Goal: Task Accomplishment & Management: Use online tool/utility

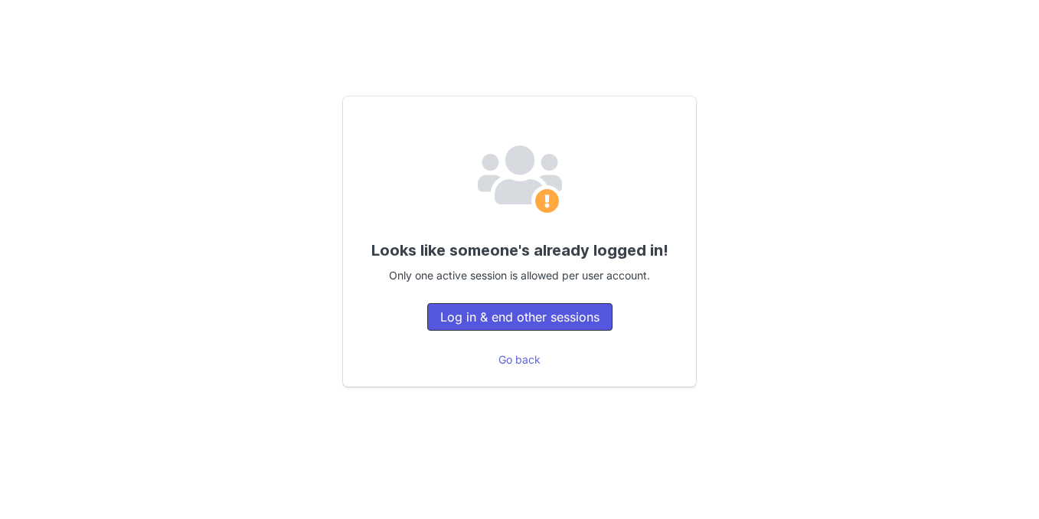
click at [532, 315] on button "Log in & end other sessions" at bounding box center [519, 317] width 185 height 28
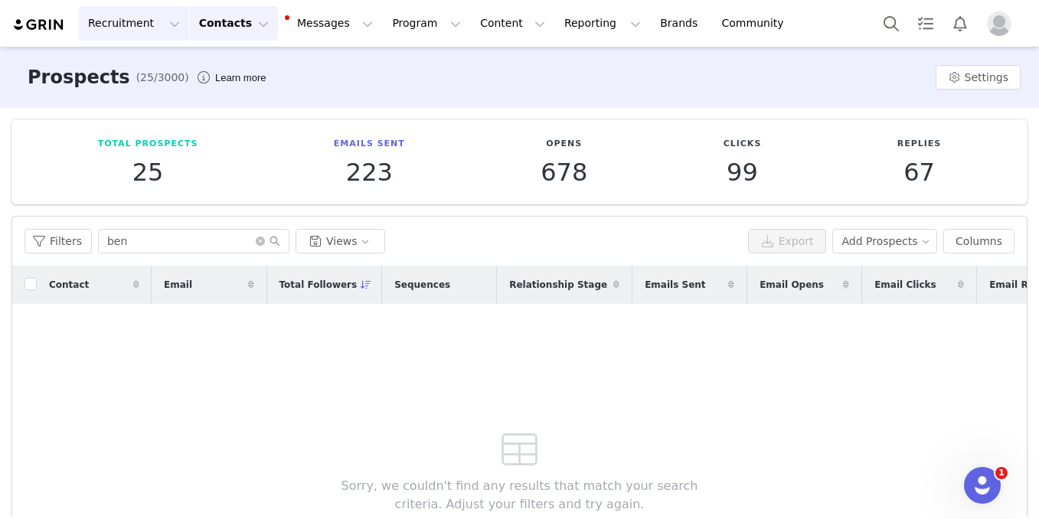
click at [140, 12] on button "Recruitment Recruitment" at bounding box center [134, 23] width 110 height 34
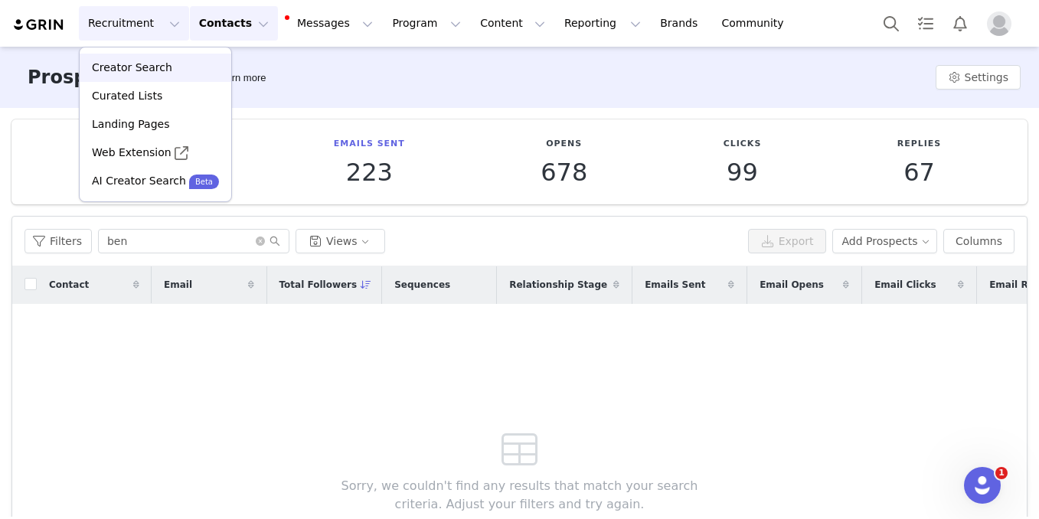
click at [147, 62] on p "Creator Search" at bounding box center [132, 68] width 80 height 16
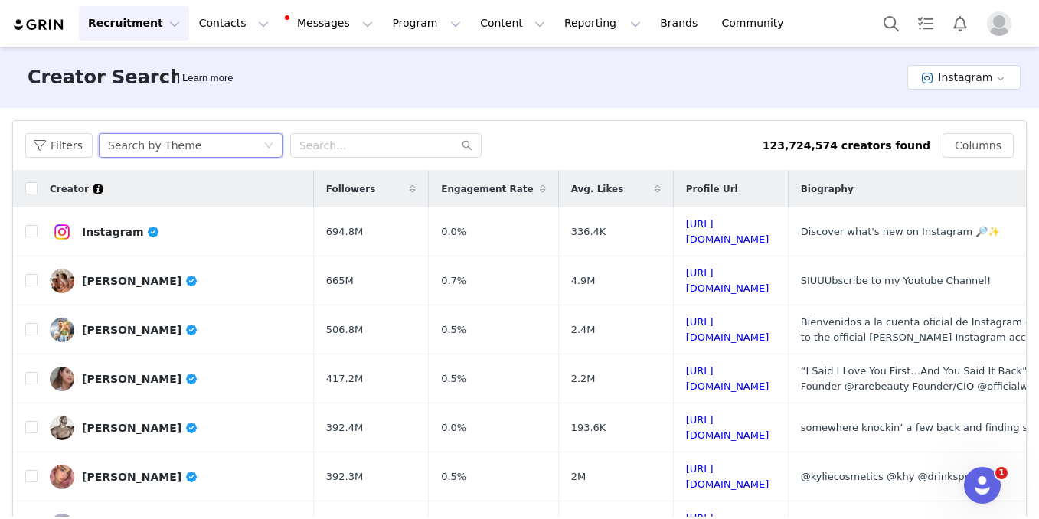
click at [182, 147] on div "Search by Theme" at bounding box center [154, 145] width 93 height 23
click at [334, 152] on input "text" at bounding box center [385, 145] width 191 height 24
click at [248, 149] on div "Search by Theme" at bounding box center [185, 145] width 155 height 23
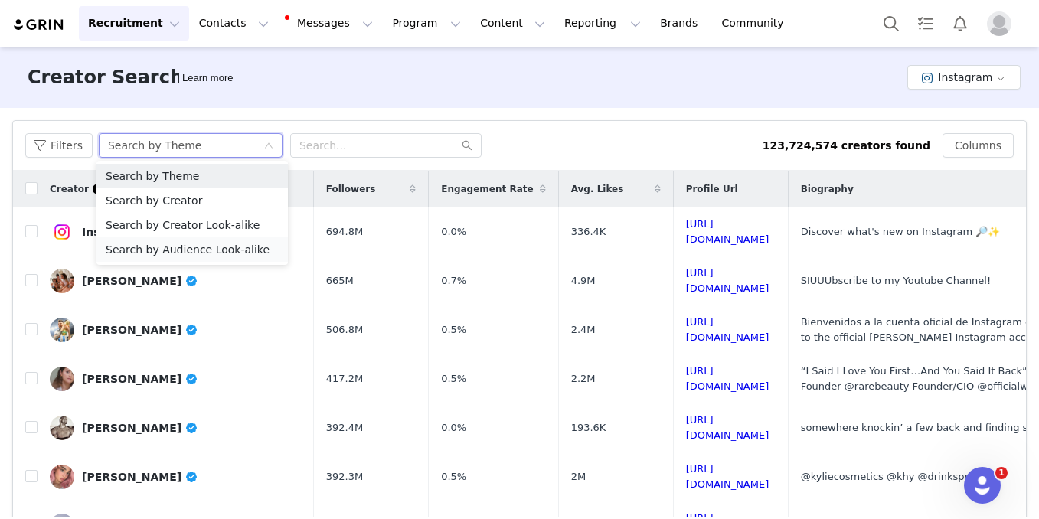
click at [237, 243] on li "Search by Audience Look-alike" at bounding box center [191, 249] width 191 height 24
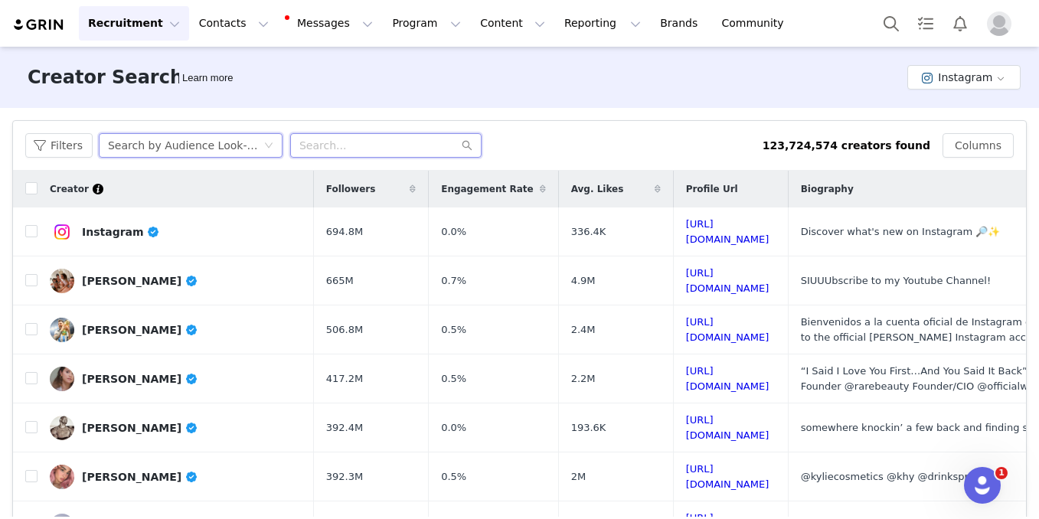
click at [333, 140] on input "text" at bounding box center [385, 145] width 191 height 24
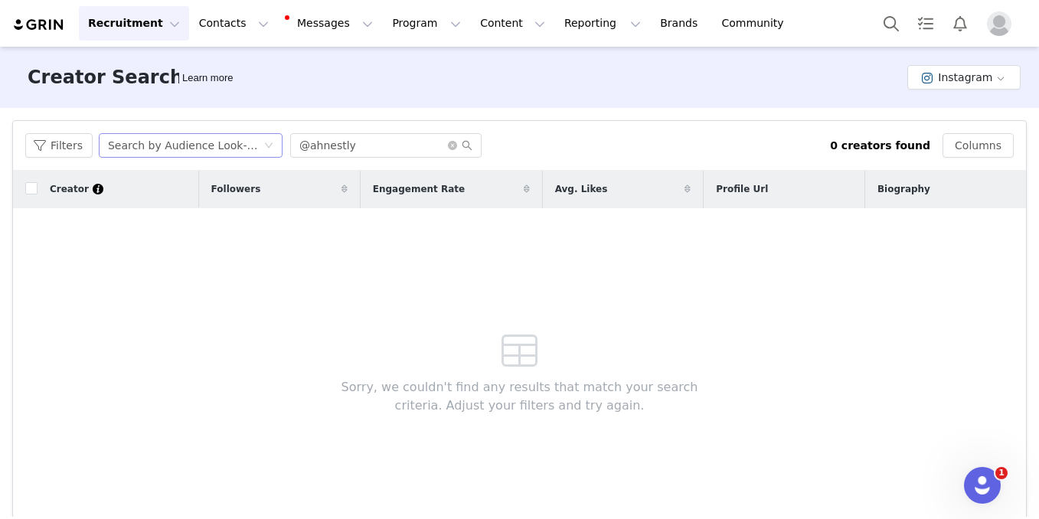
click at [223, 139] on div "Search by Audience Look-alike" at bounding box center [185, 145] width 155 height 23
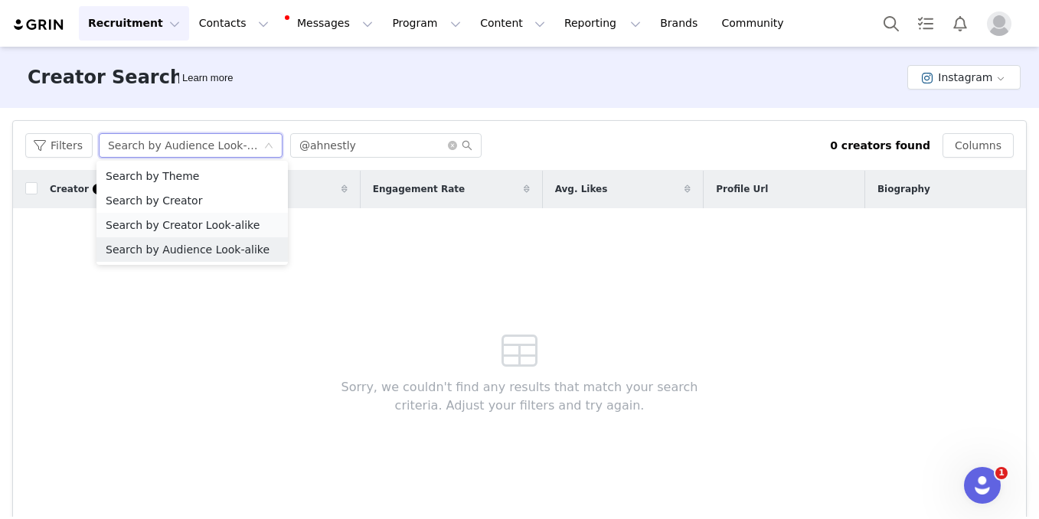
click at [195, 221] on li "Search by Creator Look-alike" at bounding box center [191, 225] width 191 height 24
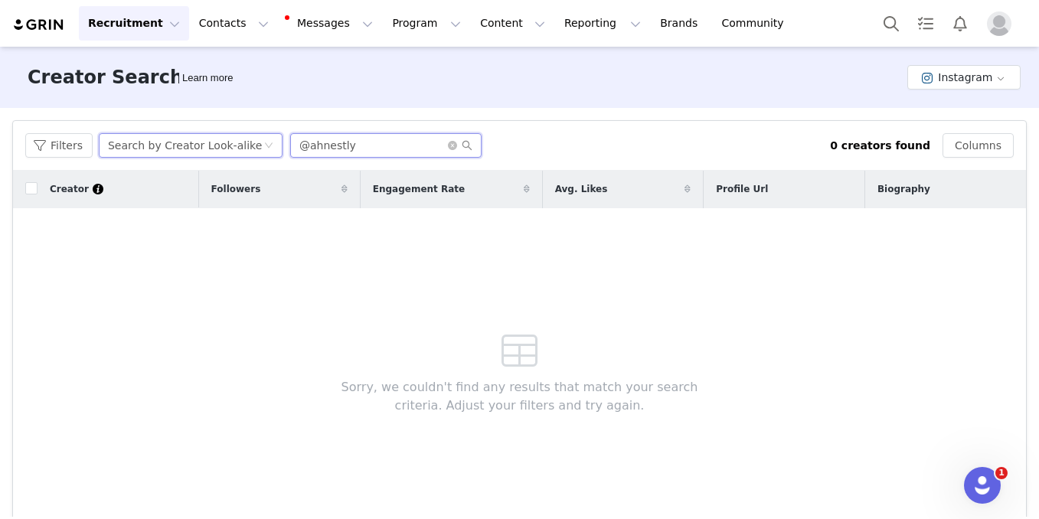
click at [366, 148] on input "@ahnestly" at bounding box center [385, 145] width 191 height 24
drag, startPoint x: 312, startPoint y: 146, endPoint x: 289, endPoint y: 146, distance: 23.0
click at [290, 146] on input "@ahnestly" at bounding box center [385, 145] width 191 height 24
click at [251, 148] on div "Search by Creator Look-alike" at bounding box center [185, 145] width 155 height 23
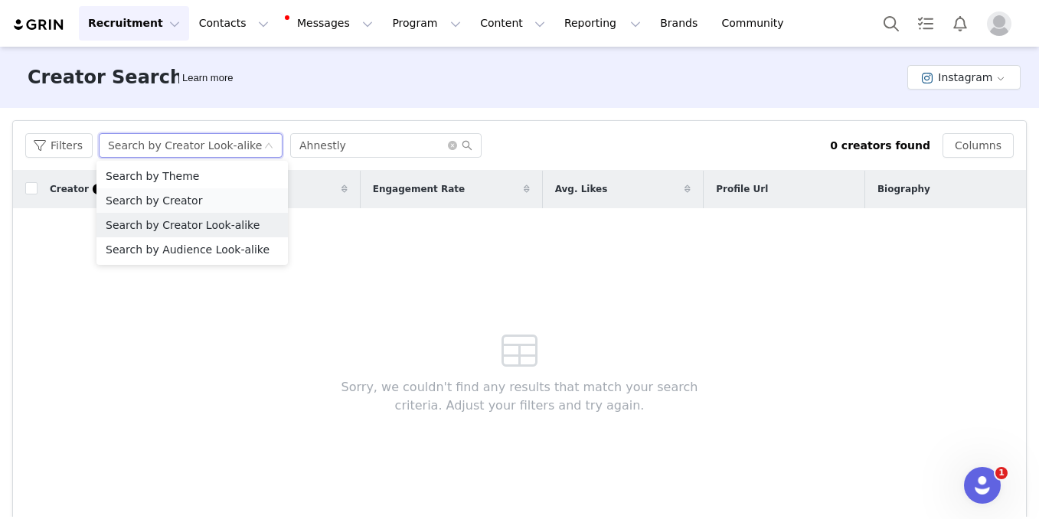
click at [201, 200] on li "Search by Creator" at bounding box center [191, 200] width 191 height 24
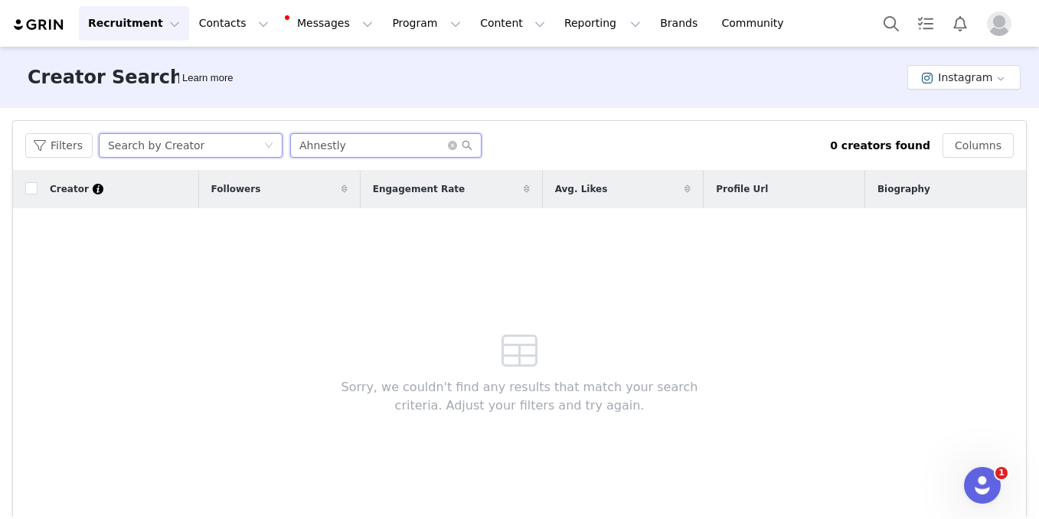
click at [381, 144] on input "Ahnestly" at bounding box center [385, 145] width 191 height 24
drag, startPoint x: 381, startPoint y: 144, endPoint x: 240, endPoint y: 143, distance: 140.8
click at [240, 143] on div "Filters Search by Creator Ahnestly" at bounding box center [427, 145] width 804 height 24
type input "tech reviewer"
click at [55, 149] on button "Filters" at bounding box center [58, 145] width 67 height 24
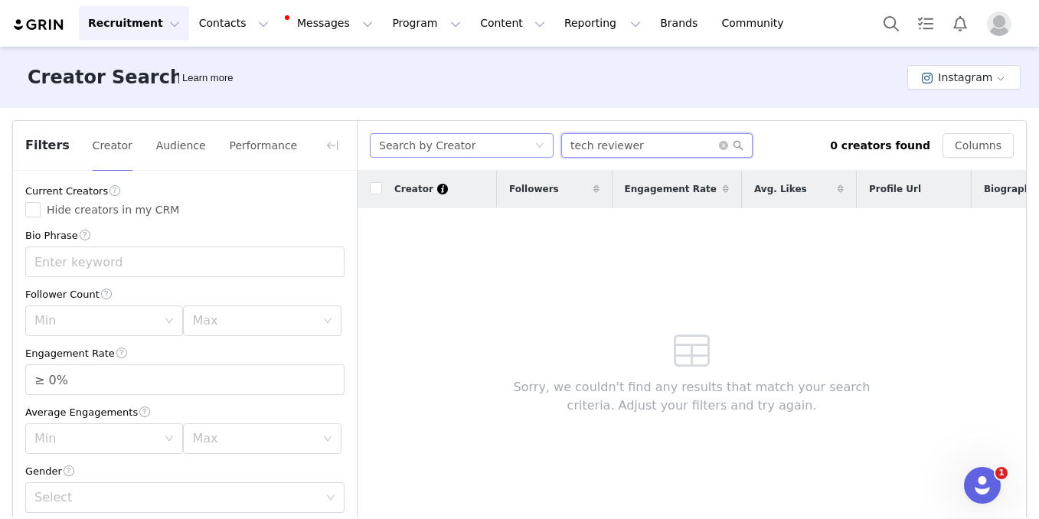
drag, startPoint x: 663, startPoint y: 149, endPoint x: 542, endPoint y: 149, distance: 120.9
click at [542, 149] on div "Search by Creator tech reviewer" at bounding box center [600, 145] width 460 height 24
click at [498, 142] on div "Search by Creator" at bounding box center [456, 145] width 155 height 23
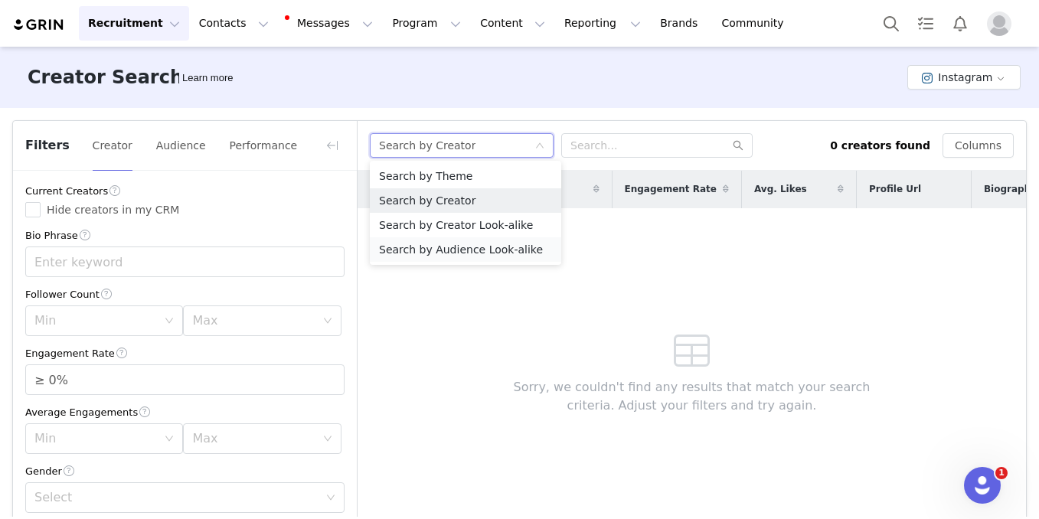
click at [468, 246] on li "Search by Audience Look-alike" at bounding box center [465, 249] width 191 height 24
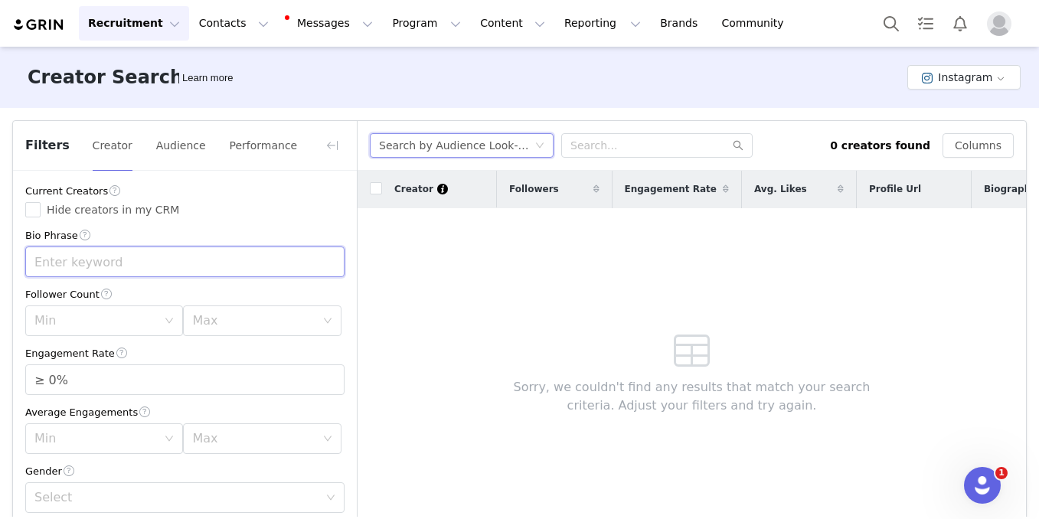
click at [186, 265] on input "text" at bounding box center [184, 261] width 319 height 31
click at [184, 148] on button "Audience" at bounding box center [180, 145] width 51 height 24
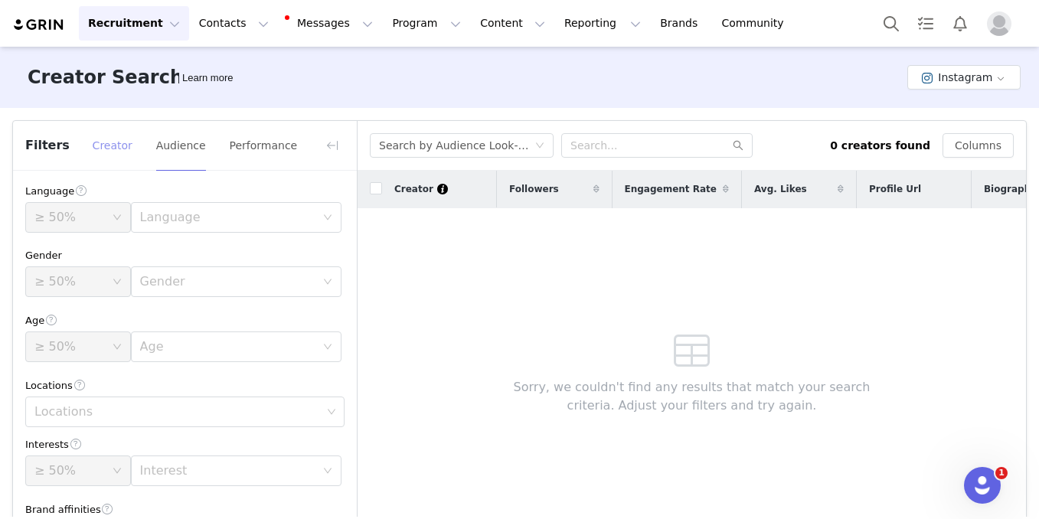
click at [102, 146] on button "Creator" at bounding box center [112, 145] width 41 height 24
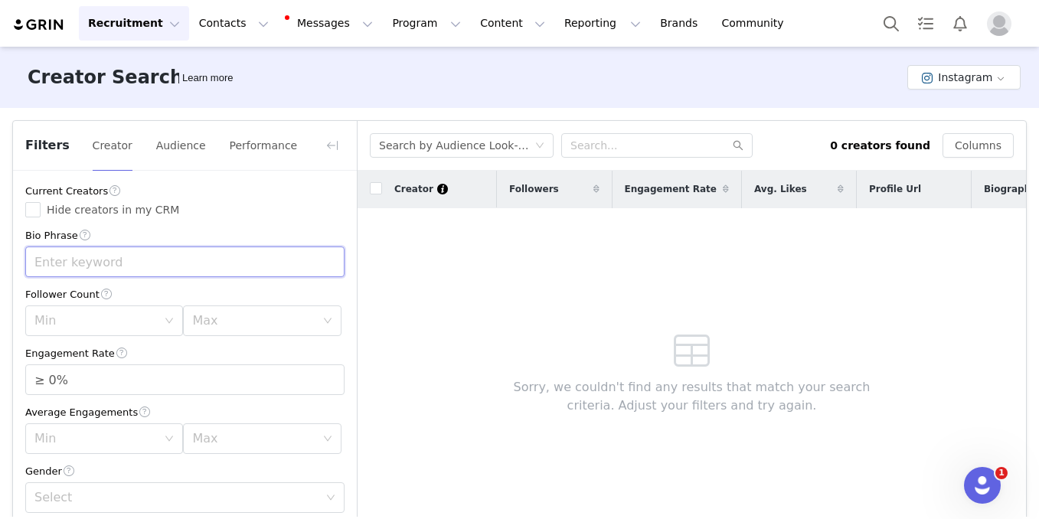
click at [125, 259] on input "text" at bounding box center [184, 261] width 319 height 31
type input "Ahnestly"
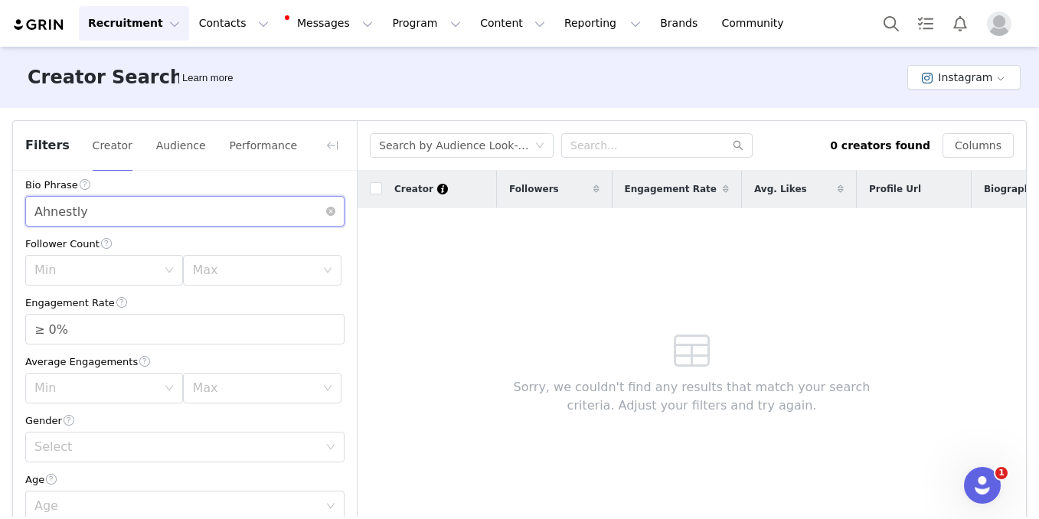
scroll to position [51, 0]
click at [118, 333] on input "≥ 0%" at bounding box center [185, 328] width 318 height 29
click at [334, 325] on icon "icon: up" at bounding box center [336, 323] width 5 height 5
type input "≥ 2%"
click at [334, 325] on icon "icon: up" at bounding box center [336, 323] width 5 height 5
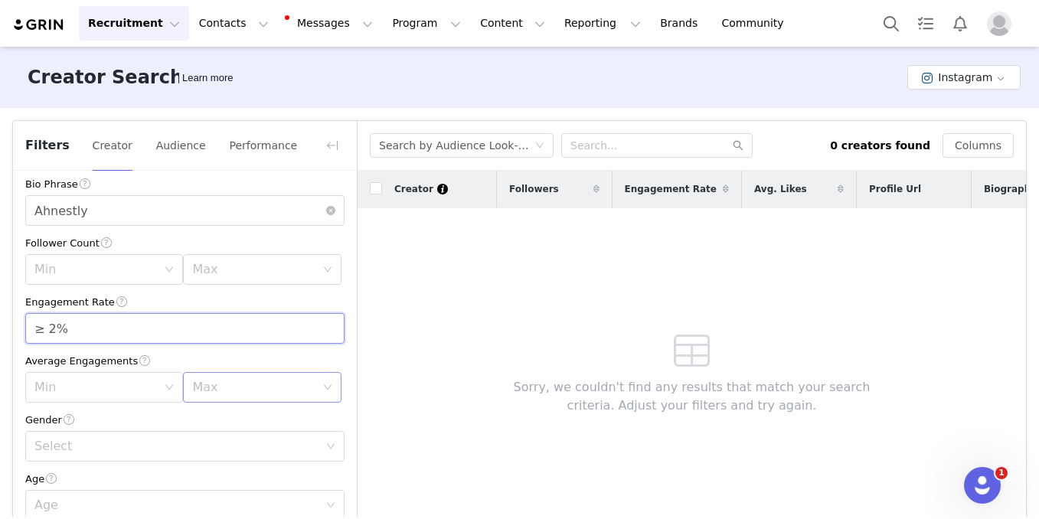
click at [275, 380] on div "Max" at bounding box center [253, 387] width 122 height 15
click at [254, 328] on li "50k" at bounding box center [262, 333] width 158 height 24
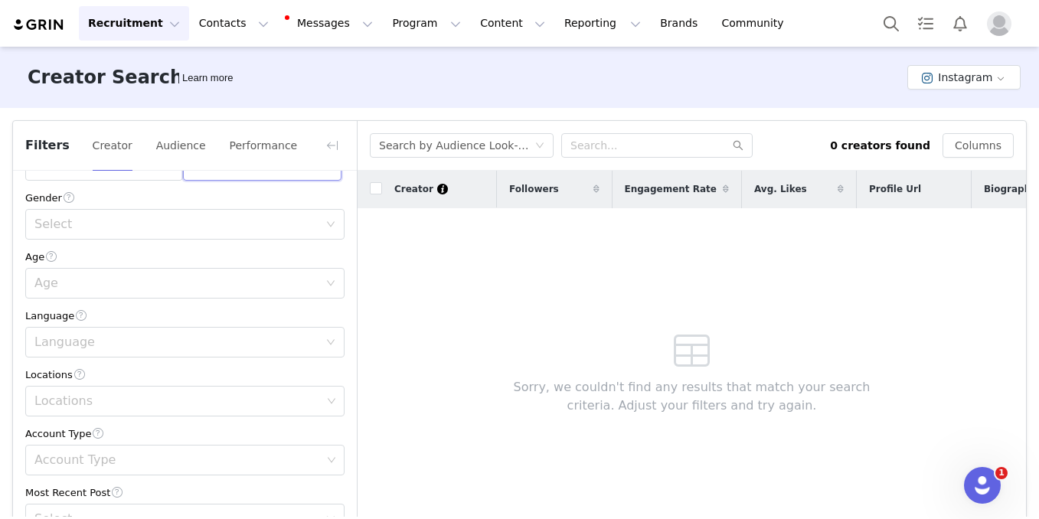
scroll to position [285, 0]
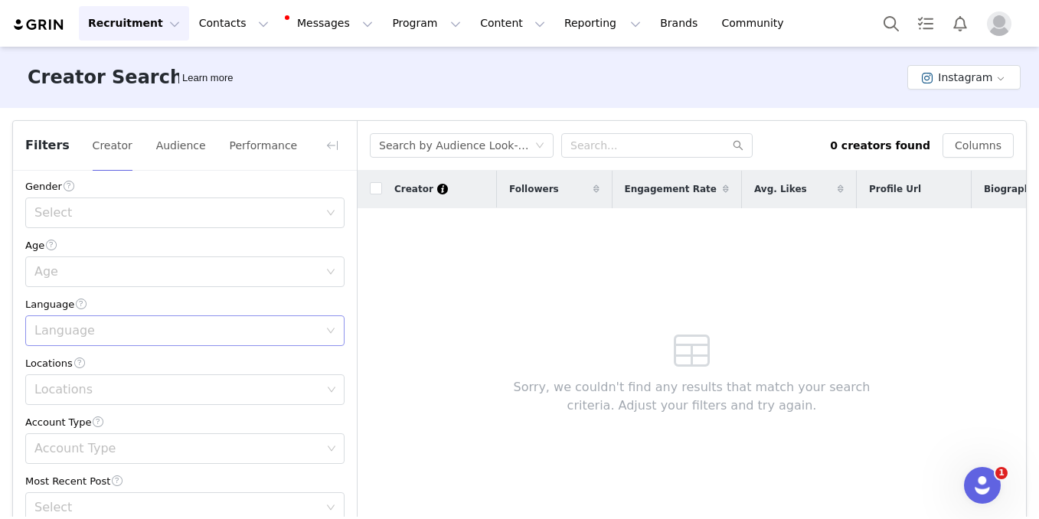
click at [261, 338] on div "Language" at bounding box center [176, 330] width 284 height 15
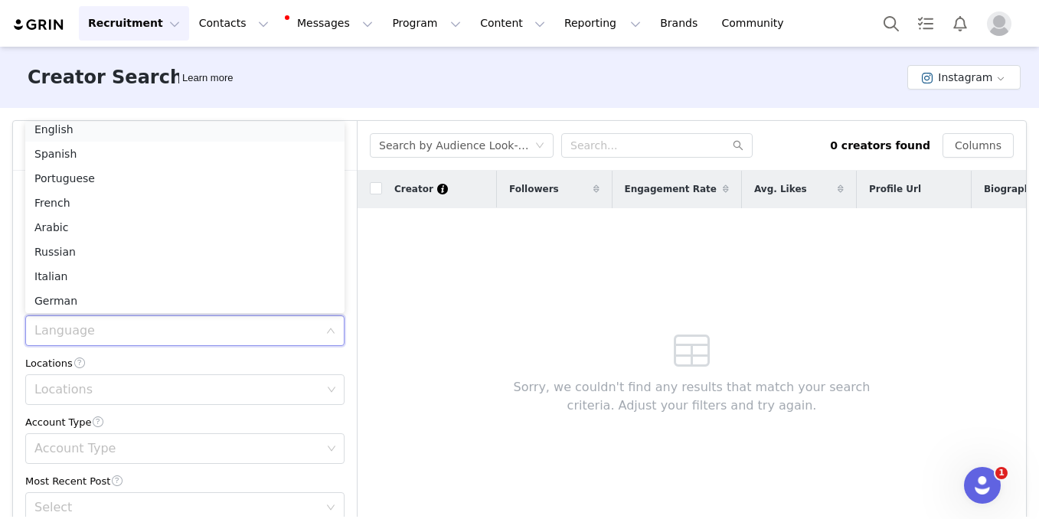
scroll to position [3, 0]
click at [126, 129] on li "English" at bounding box center [184, 134] width 319 height 24
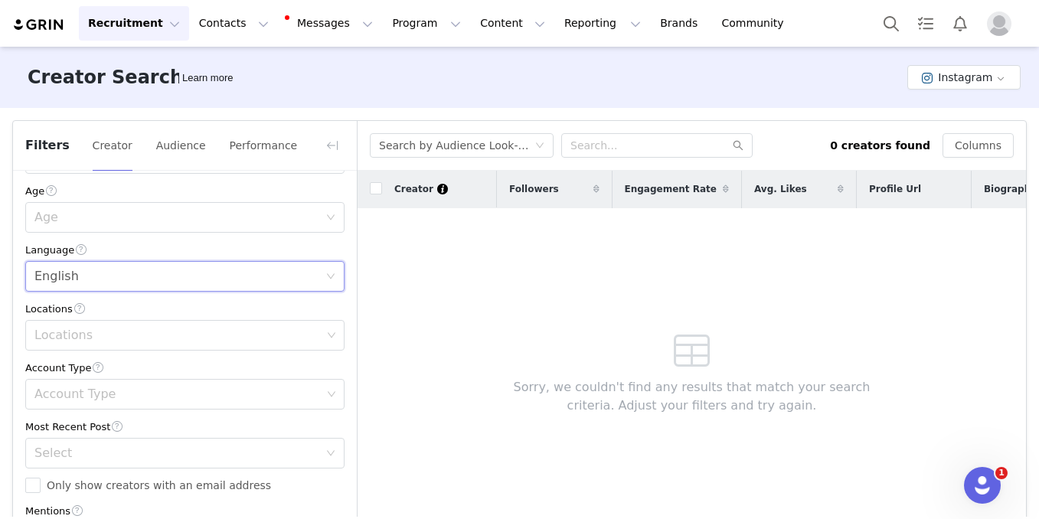
scroll to position [340, 0]
click at [218, 393] on div "Account Type" at bounding box center [177, 393] width 287 height 15
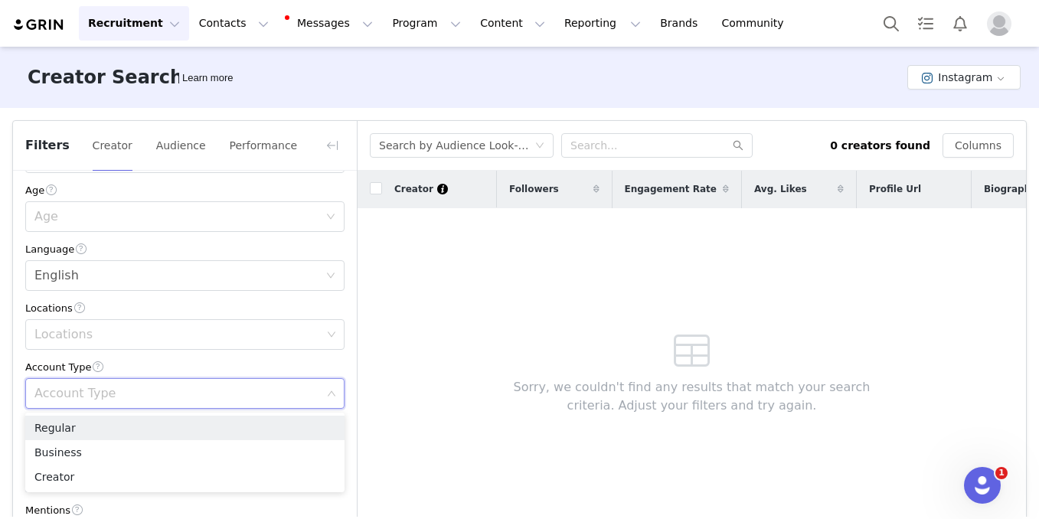
click at [218, 393] on div "Account Type" at bounding box center [177, 393] width 287 height 15
click at [233, 358] on div "Current Creators Hide creators in my CRM Bio Phrase Ahnestly Follower Count Min…" at bounding box center [185, 256] width 344 height 851
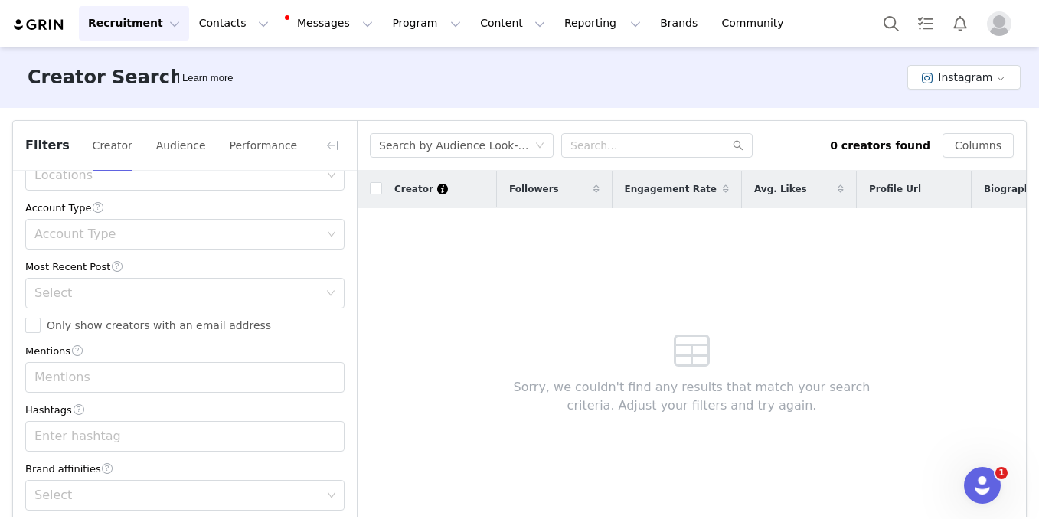
scroll to position [20, 0]
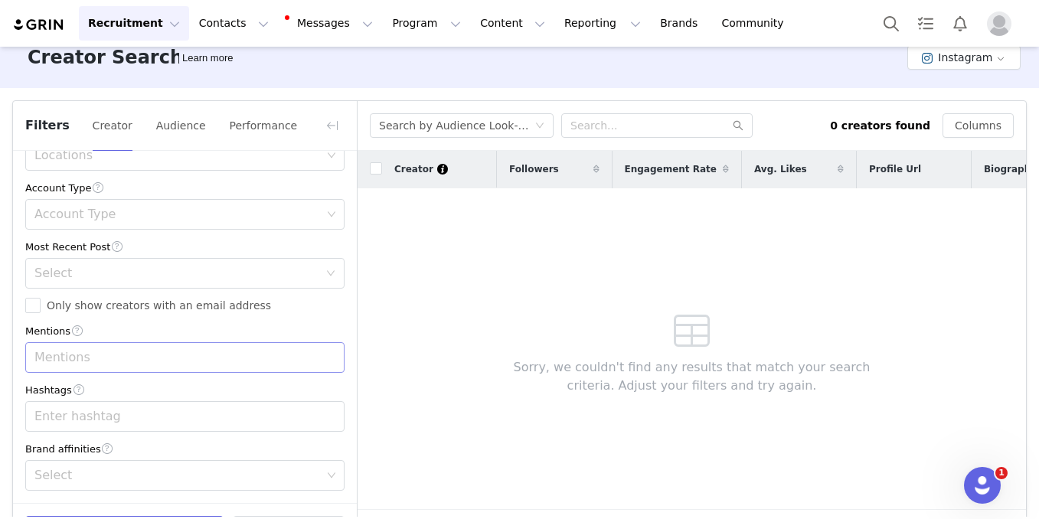
click at [220, 356] on div "Mentions" at bounding box center [177, 357] width 287 height 15
click at [279, 324] on div "Mentions" at bounding box center [184, 331] width 319 height 16
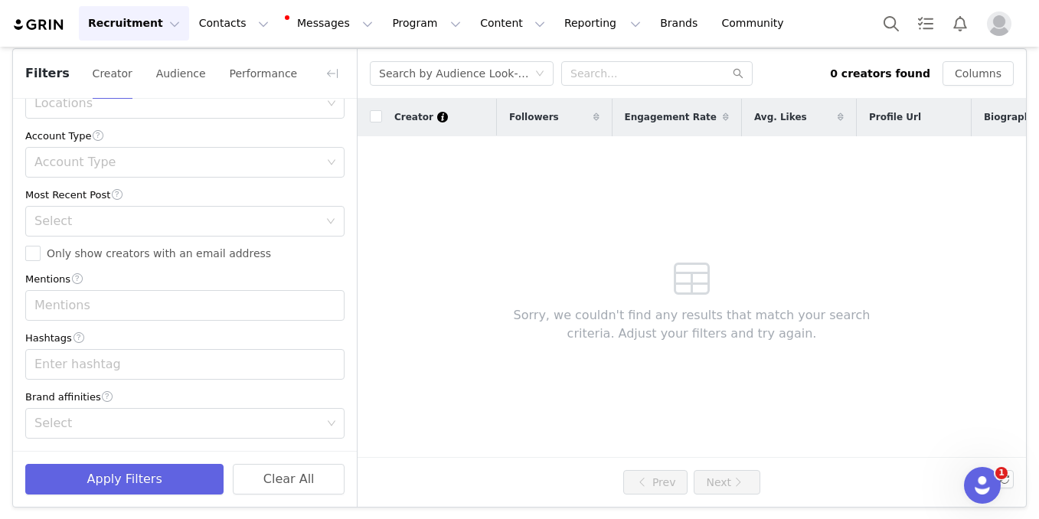
scroll to position [75, 0]
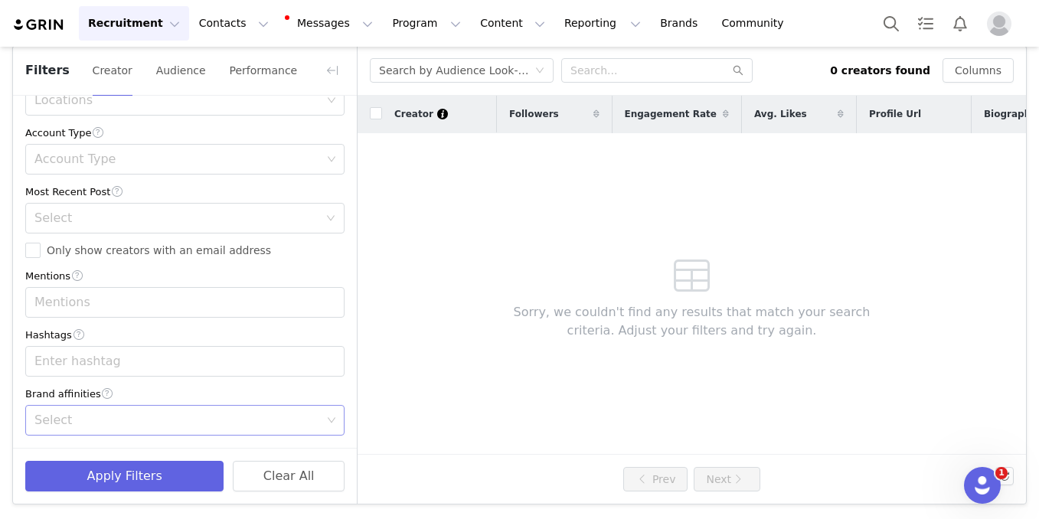
drag, startPoint x: 230, startPoint y: 416, endPoint x: 331, endPoint y: 414, distance: 101.8
click at [230, 416] on div "Select" at bounding box center [177, 420] width 287 height 15
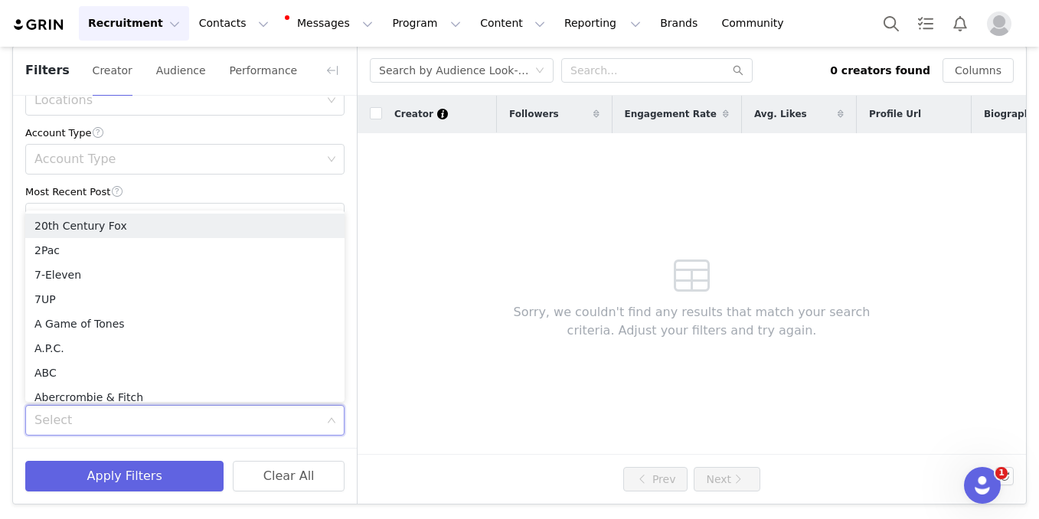
click at [332, 416] on icon "icon: down" at bounding box center [331, 420] width 9 height 9
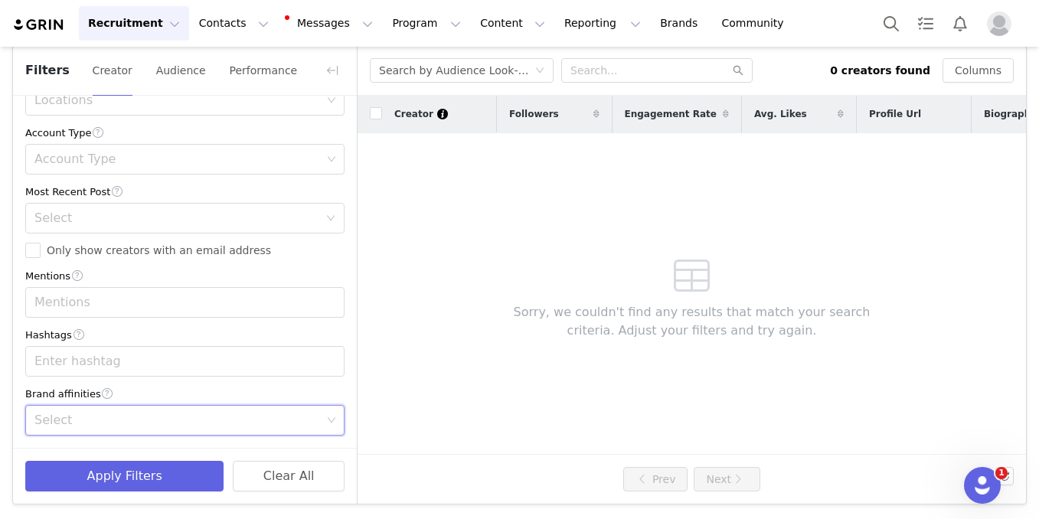
click at [332, 416] on icon "icon: down" at bounding box center [331, 420] width 9 height 9
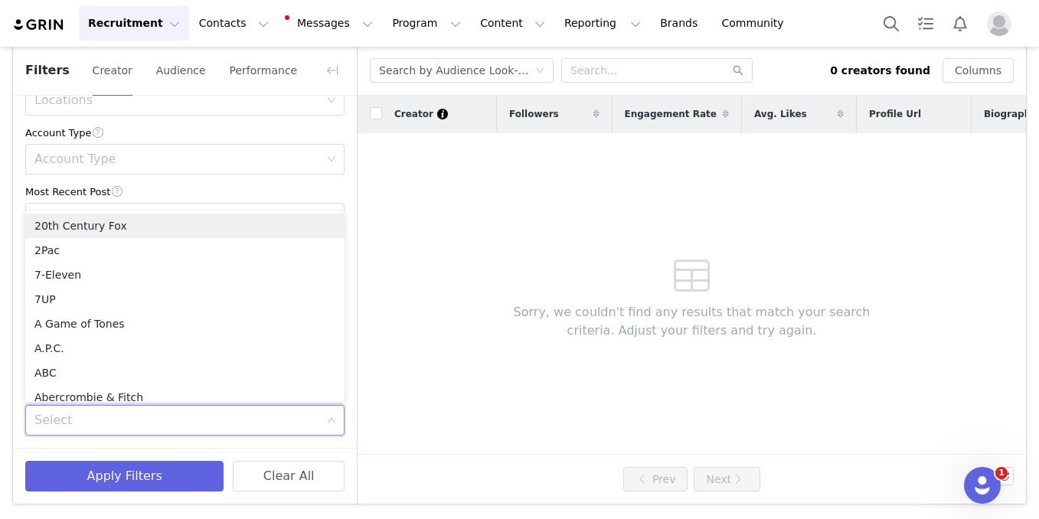
click at [334, 426] on icon "icon: down" at bounding box center [331, 421] width 9 height 11
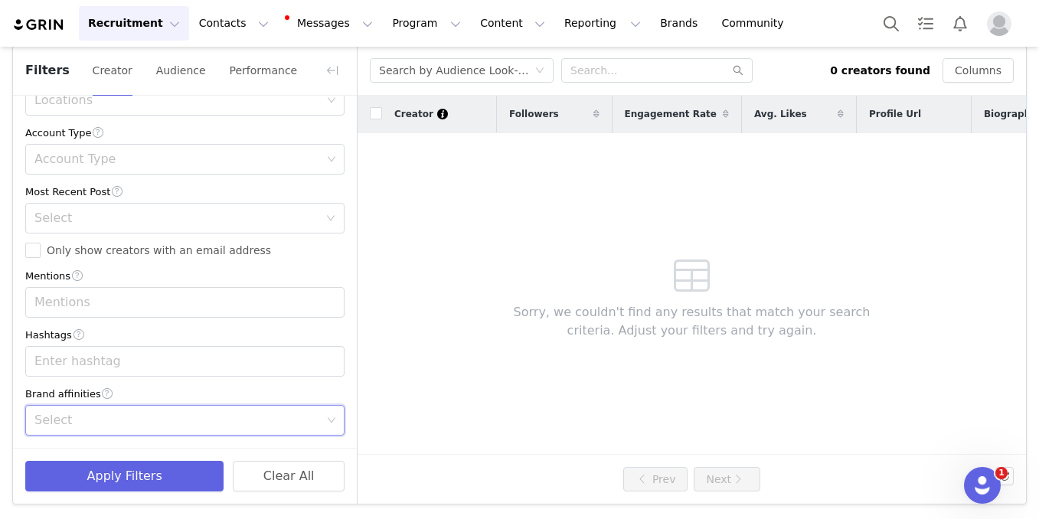
click at [225, 419] on div "Select" at bounding box center [177, 420] width 287 height 15
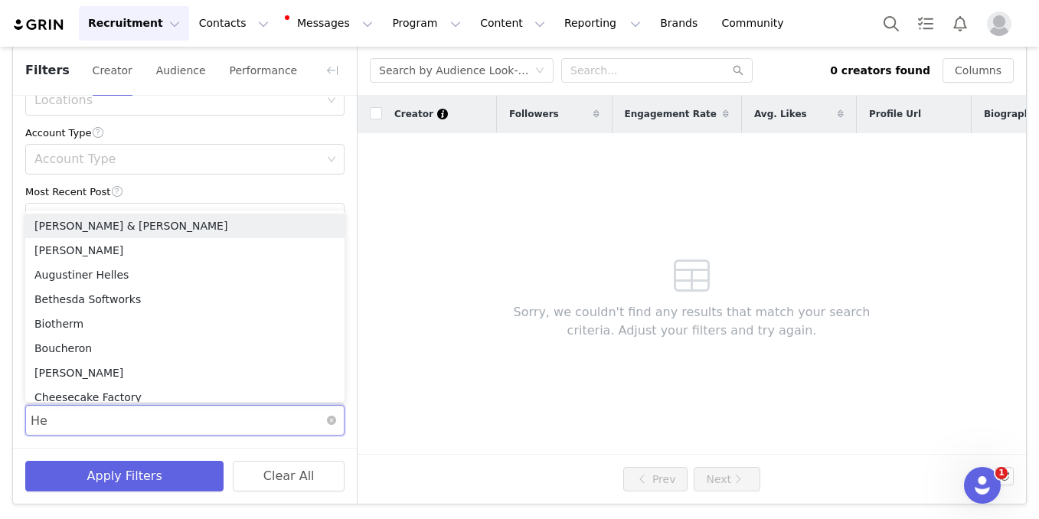
type input "H"
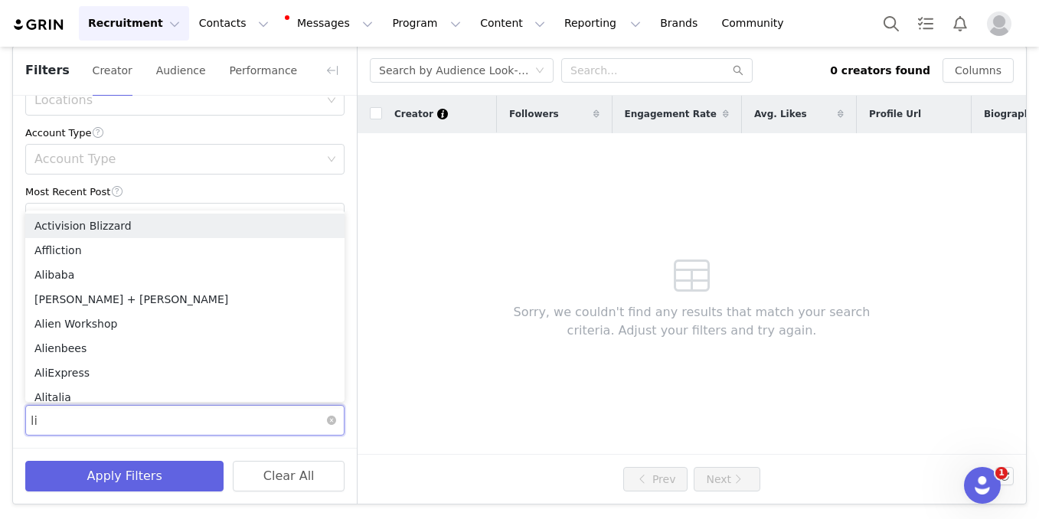
type input "l"
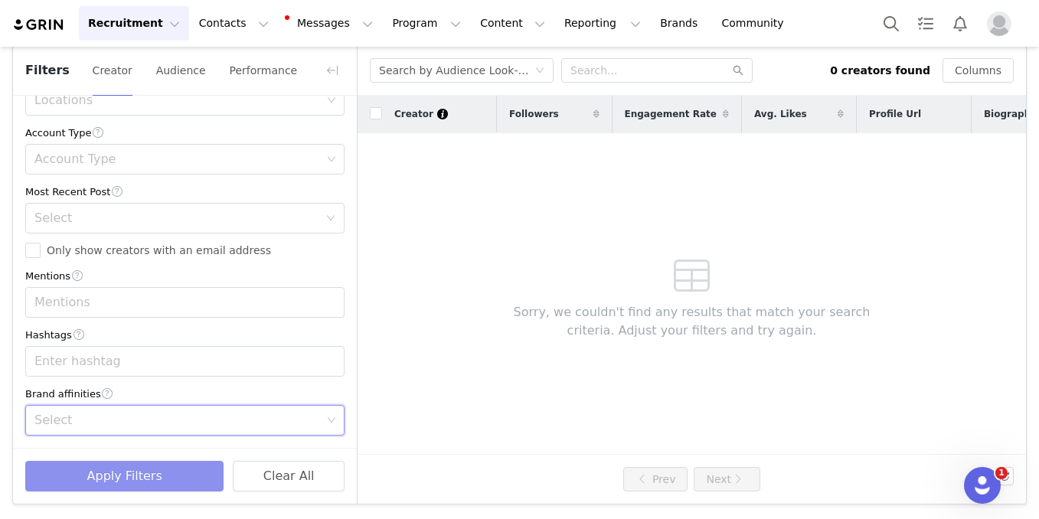
click at [174, 483] on button "Apply Filters" at bounding box center [124, 476] width 198 height 31
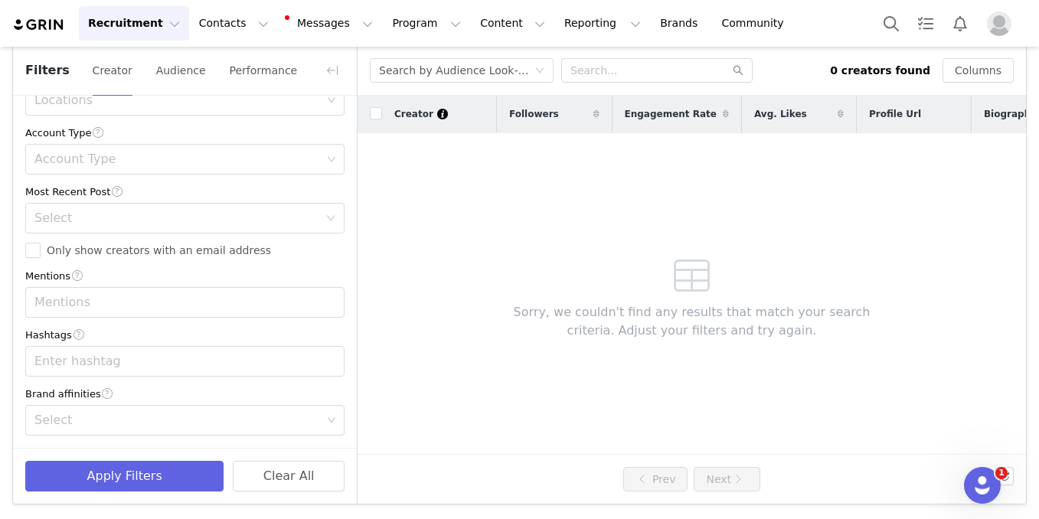
scroll to position [0, 0]
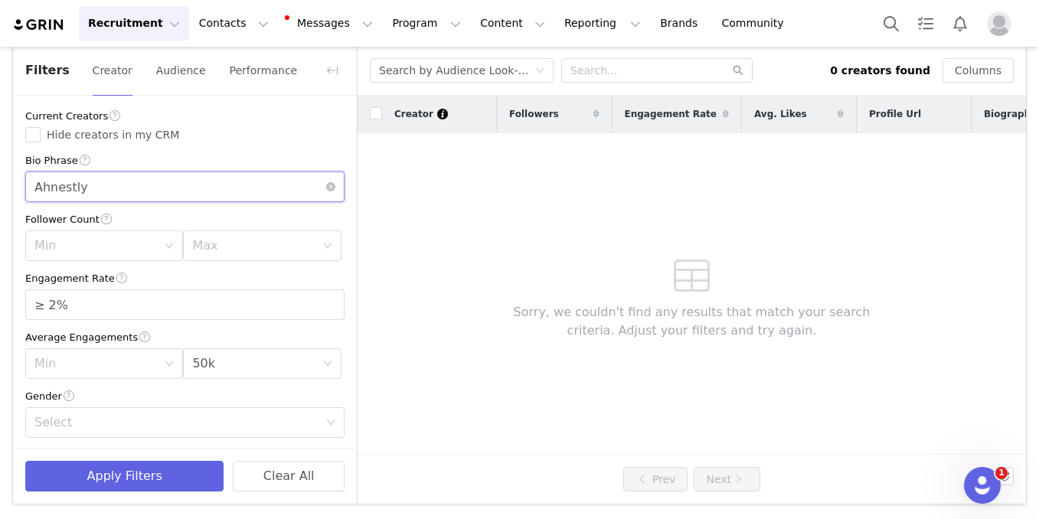
drag, startPoint x: 125, startPoint y: 188, endPoint x: -5, endPoint y: 188, distance: 129.4
click at [0, 188] on html "Recruitment Recruitment Creator Search Curated Lists Landing Pages Web Extensio…" at bounding box center [519, 259] width 1039 height 519
type input "i"
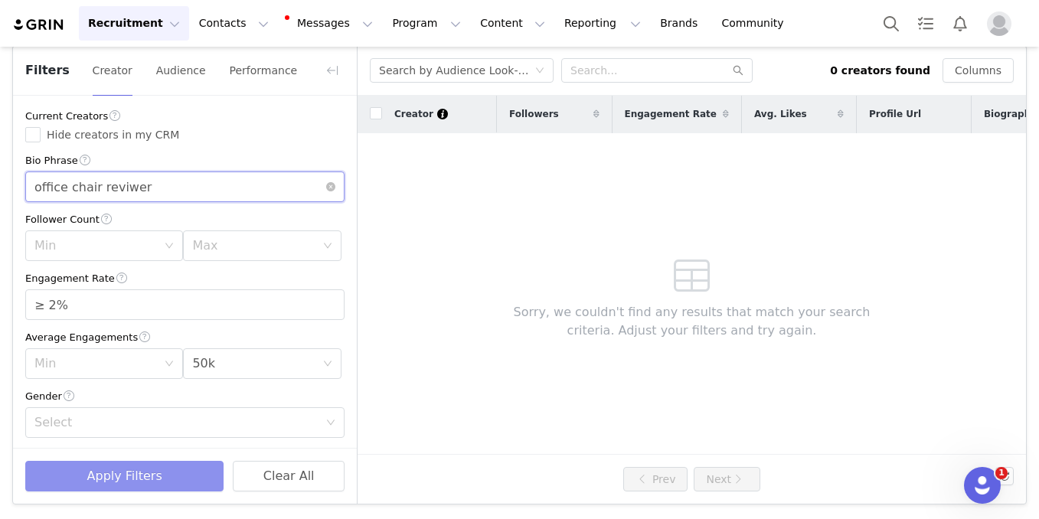
type input "office chair reviwer"
click at [144, 483] on button "Apply Filters" at bounding box center [124, 476] width 198 height 31
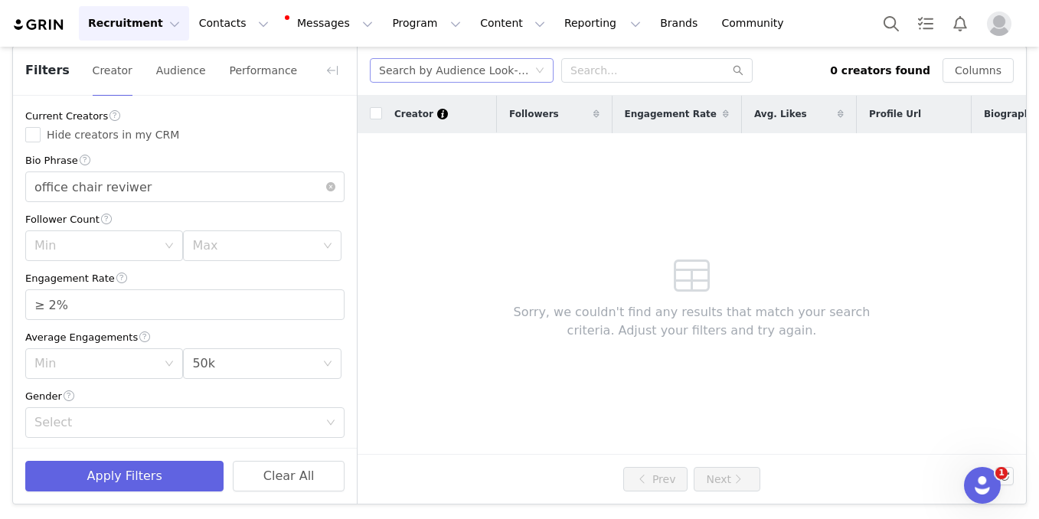
click at [490, 72] on div "Search by Audience Look-alike" at bounding box center [456, 70] width 155 height 23
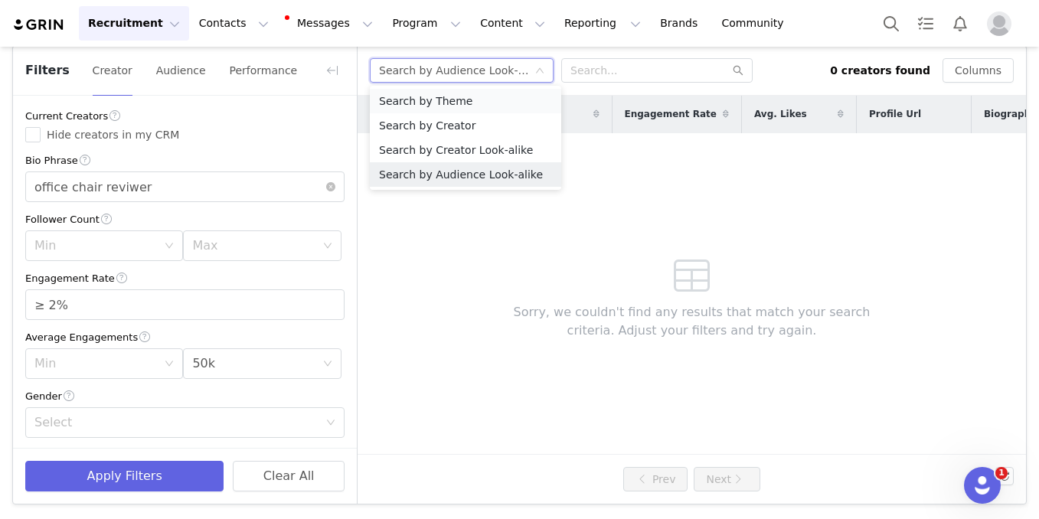
click at [463, 95] on li "Search by Theme" at bounding box center [465, 101] width 191 height 24
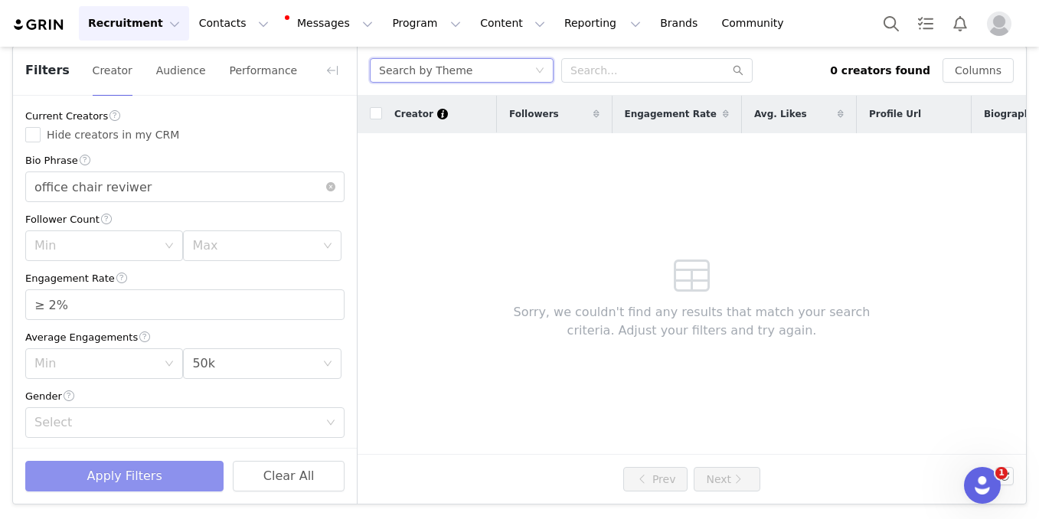
click at [135, 481] on button "Apply Filters" at bounding box center [124, 476] width 198 height 31
